Goal: Task Accomplishment & Management: Manage account settings

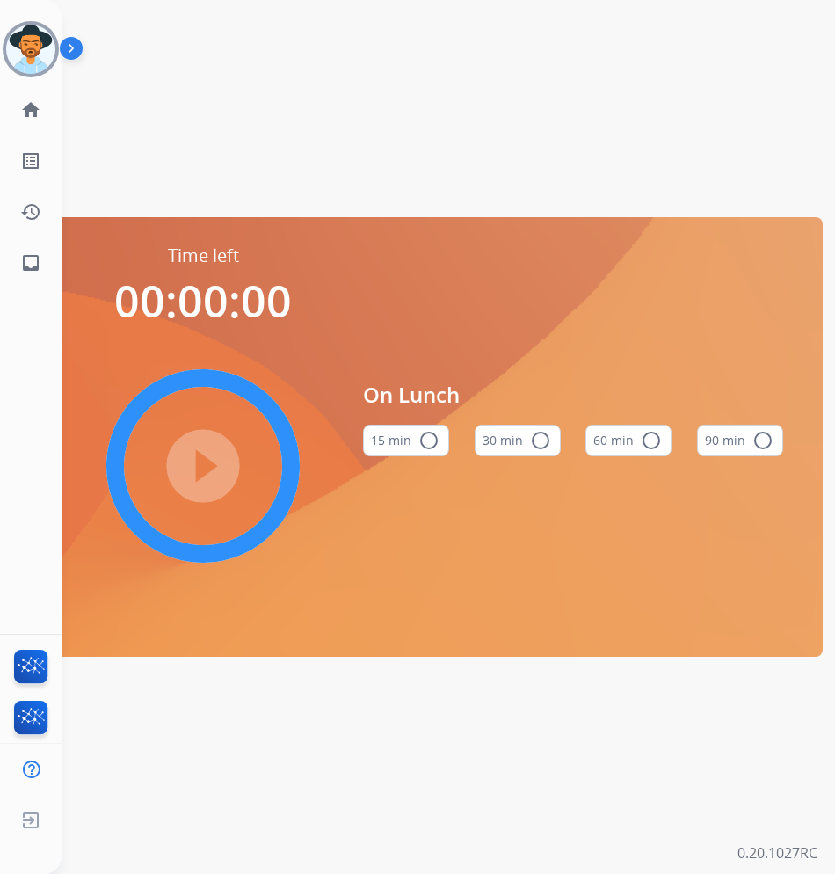
click at [518, 449] on button "30 min radio_button_unchecked" at bounding box center [518, 441] width 86 height 32
click at [502, 428] on button "30 min check_circle" at bounding box center [518, 441] width 86 height 32
click at [71, 51] on img at bounding box center [75, 51] width 30 height 33
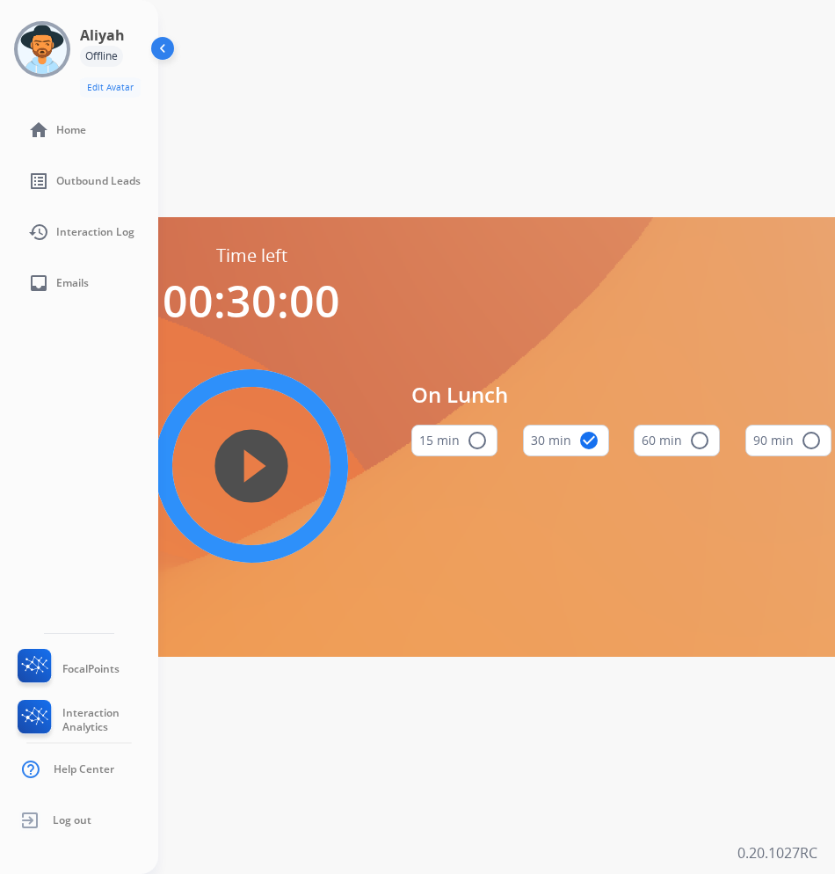
click at [99, 53] on div "Offline" at bounding box center [101, 56] width 43 height 21
drag, startPoint x: 99, startPoint y: 53, endPoint x: 60, endPoint y: 33, distance: 44.0
click at [60, 33] on img at bounding box center [42, 49] width 49 height 49
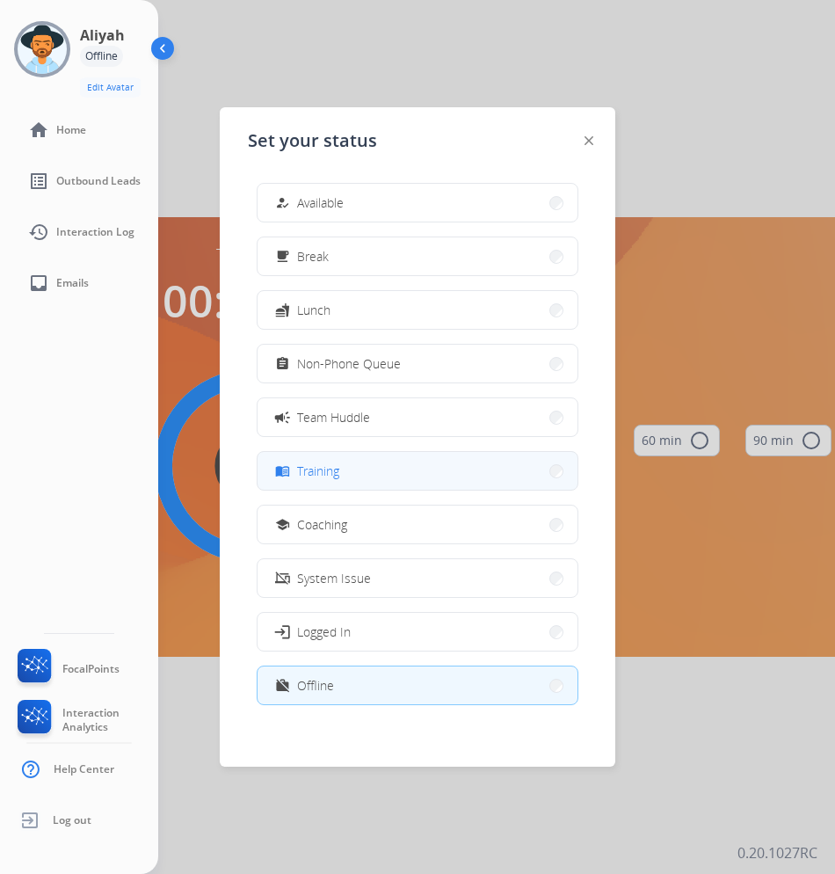
click at [451, 461] on button "menu_book Training" at bounding box center [418, 471] width 320 height 38
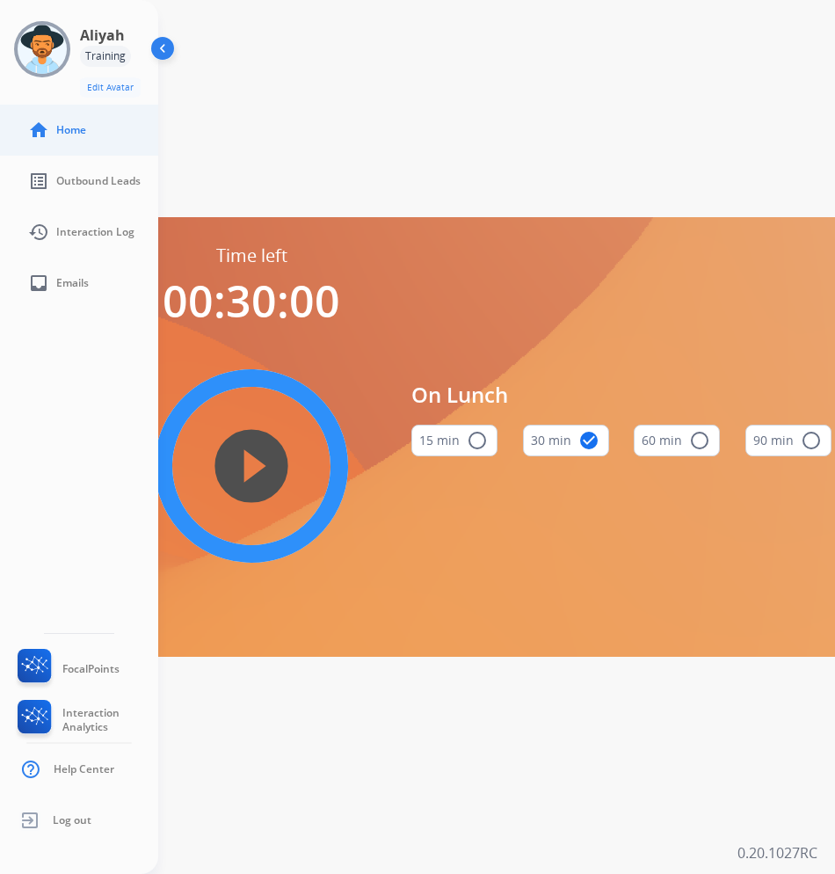
click at [68, 117] on link "home Home" at bounding box center [93, 130] width 158 height 49
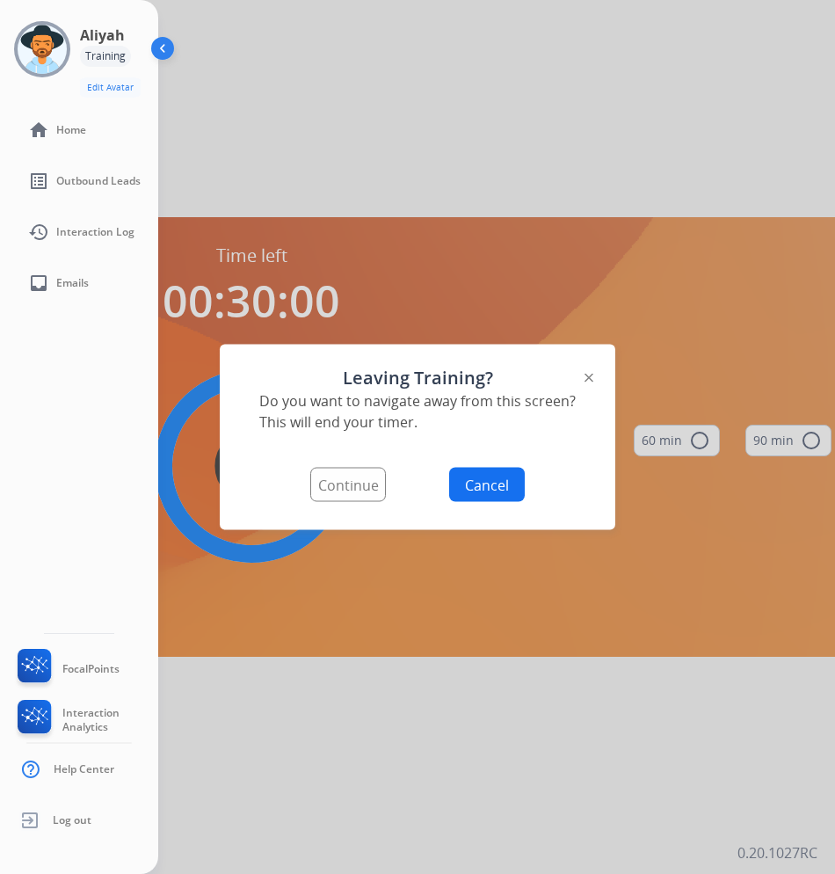
click at [348, 487] on button "Continue" at bounding box center [348, 485] width 76 height 34
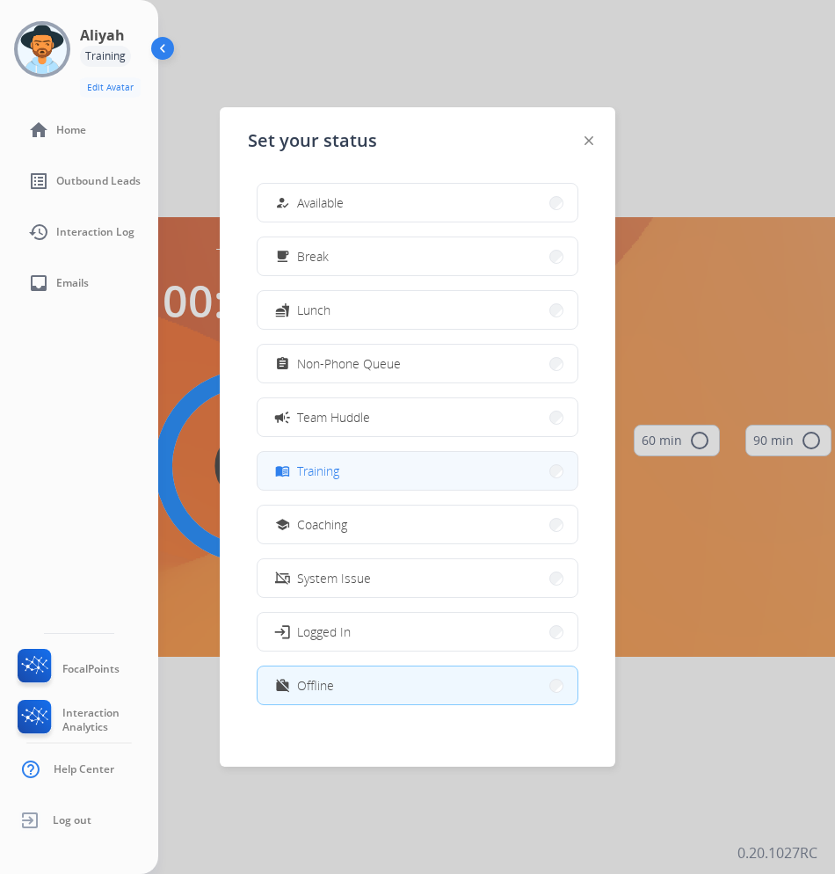
click at [348, 465] on button "menu_book Training" at bounding box center [418, 471] width 320 height 38
